Goal: Find specific page/section: Find specific page/section

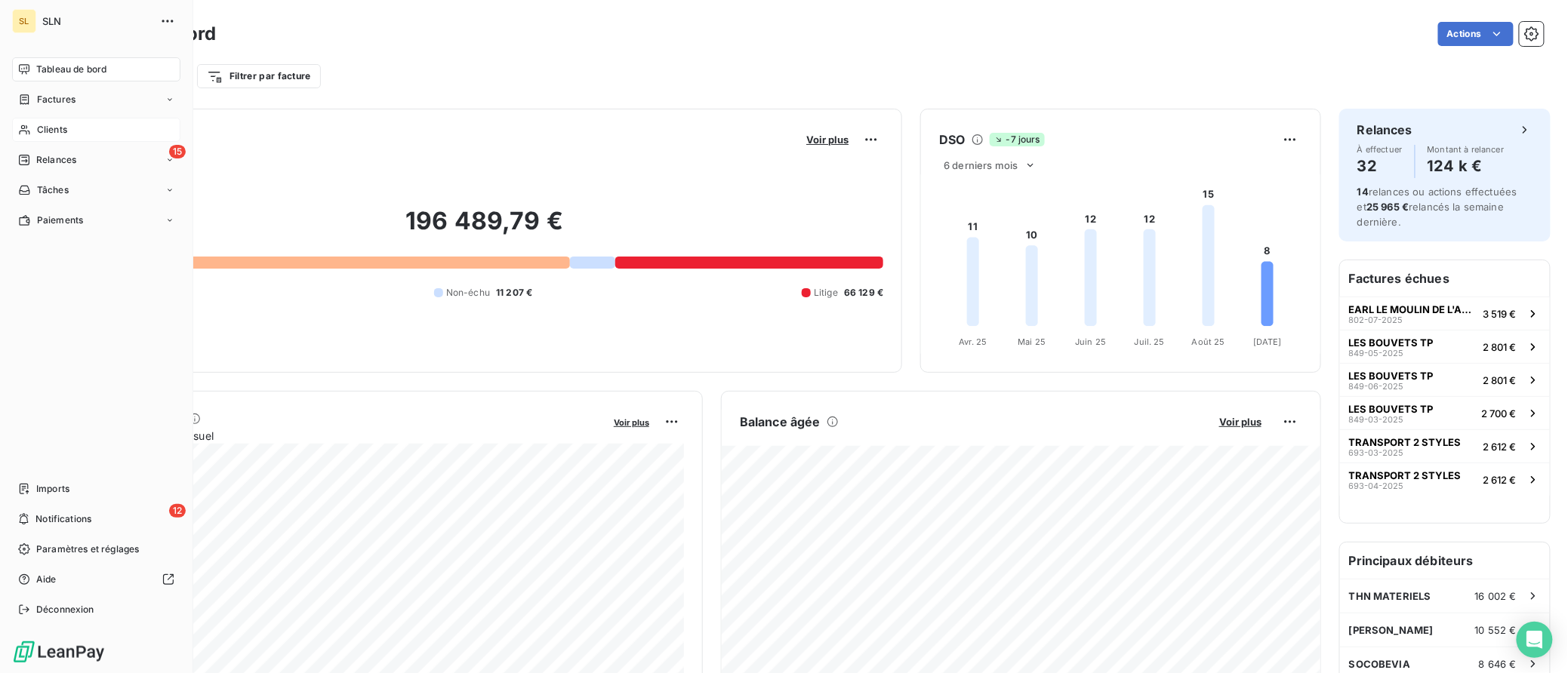
click at [57, 128] on span "Clients" at bounding box center [52, 130] width 30 height 14
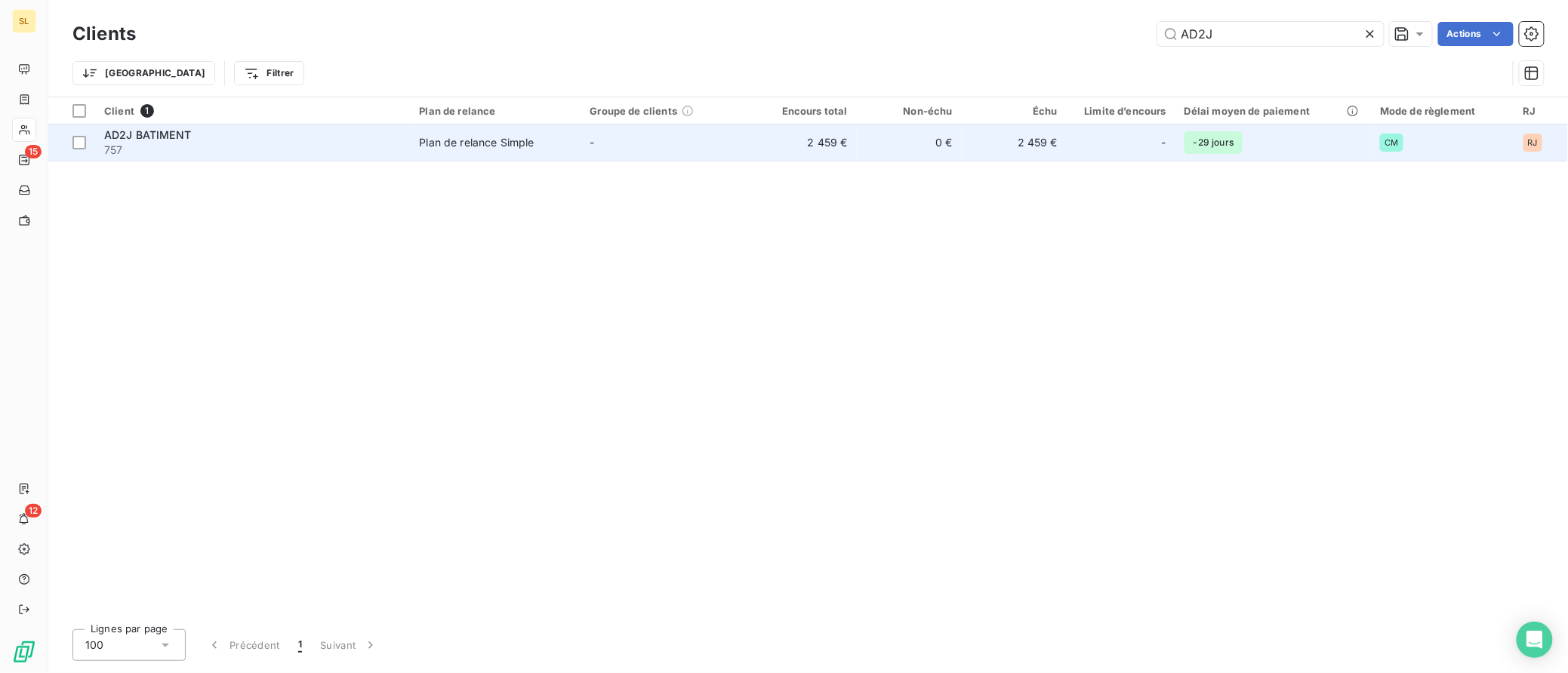
type input "AD2J"
click at [117, 133] on span "AD2J BATIMENT" at bounding box center [147, 134] width 87 height 13
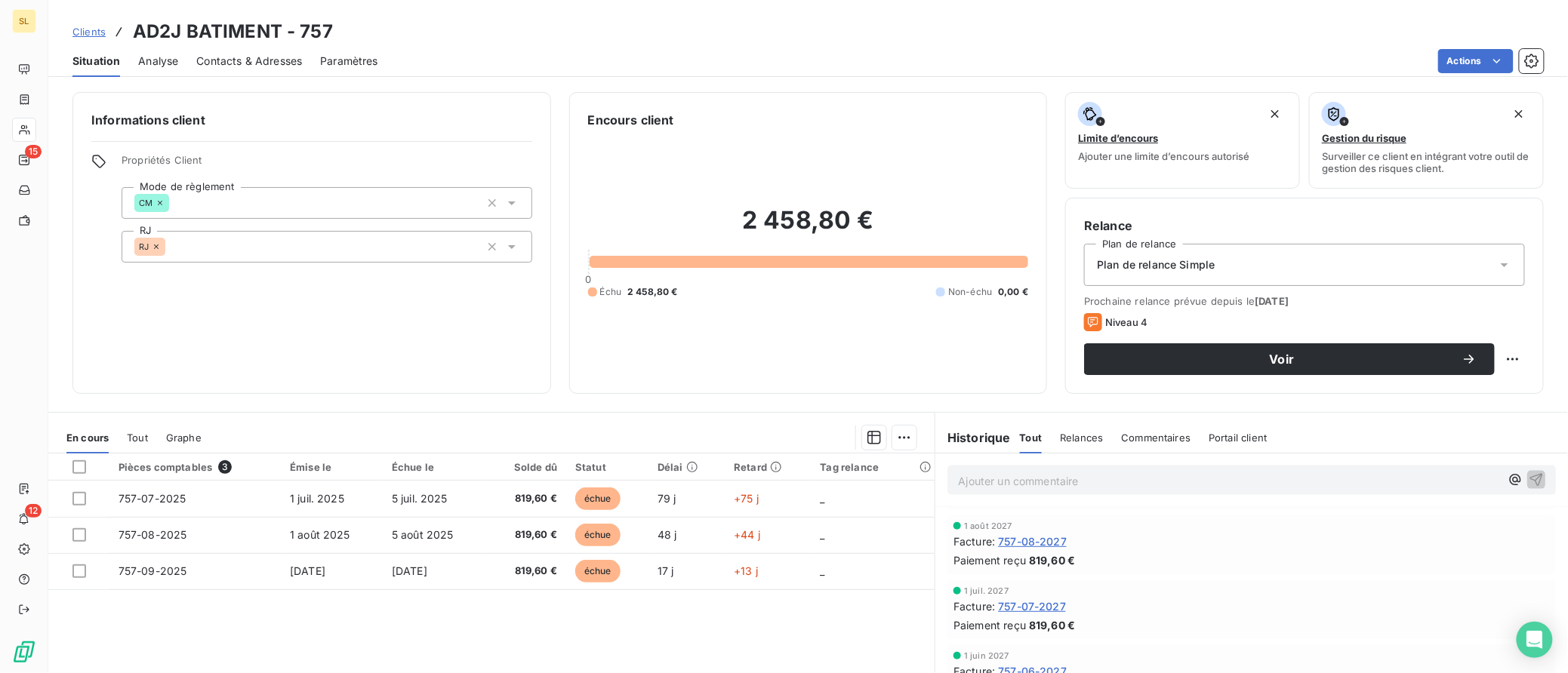
scroll to position [904, 0]
click at [84, 29] on span "Clients" at bounding box center [89, 32] width 33 height 12
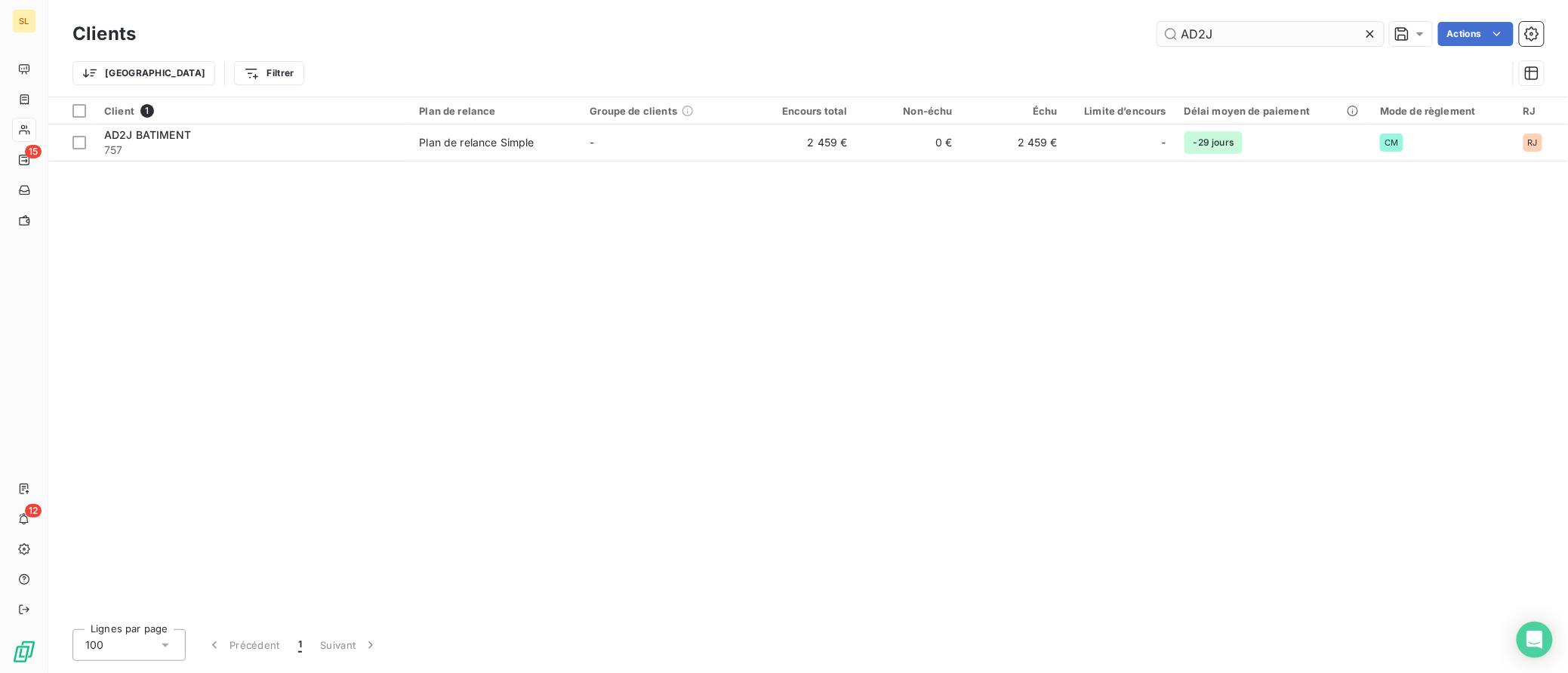
drag, startPoint x: 1239, startPoint y: 37, endPoint x: 1159, endPoint y: 31, distance: 80.2
click at [1159, 31] on input "AD2J" at bounding box center [1270, 34] width 226 height 25
type input "BLONDEL"
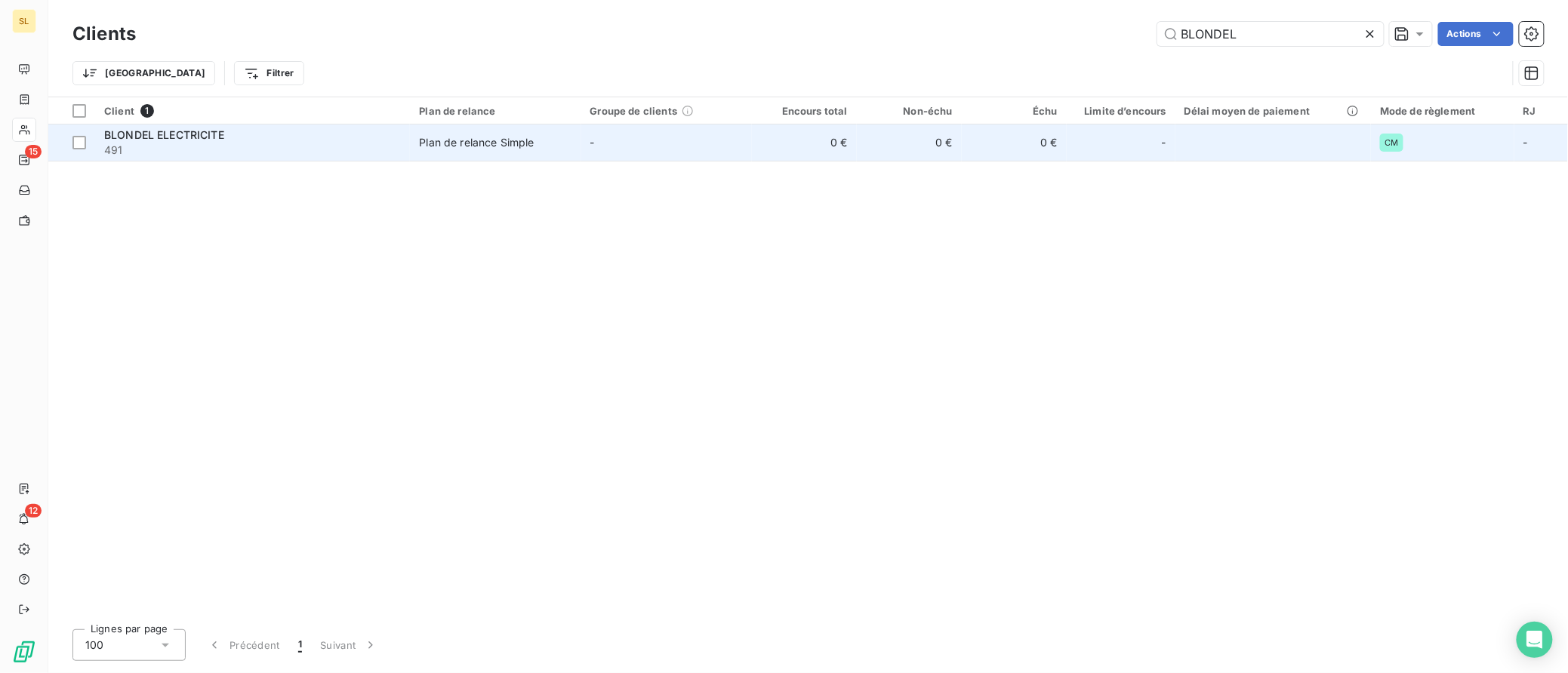
click at [156, 137] on span "BLONDEL ELECTRICITE" at bounding box center [164, 134] width 120 height 13
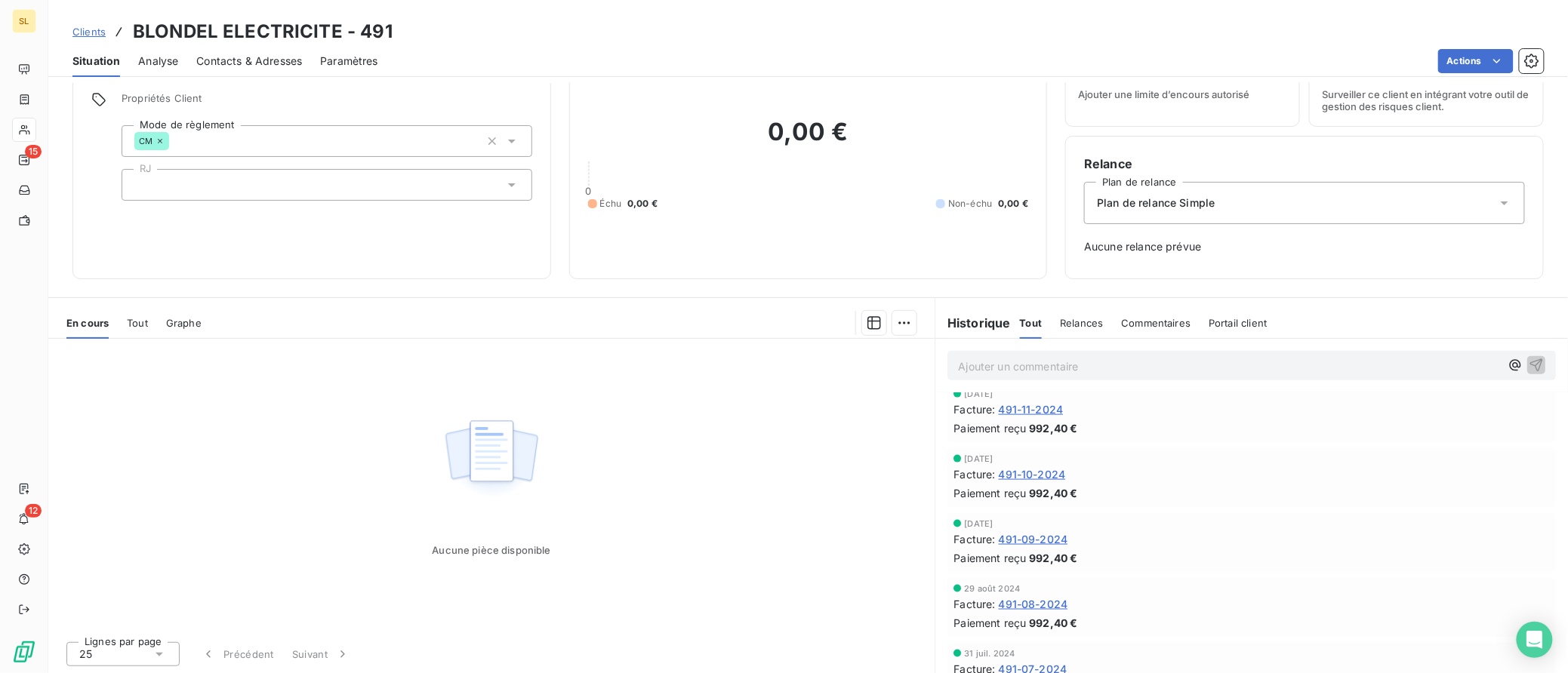
scroll to position [854, 0]
click at [1181, 533] on div "Facture : 491-09-2024" at bounding box center [1252, 541] width 596 height 16
click at [1174, 325] on span "Commentaires" at bounding box center [1156, 323] width 69 height 12
